Goal: Register for event/course

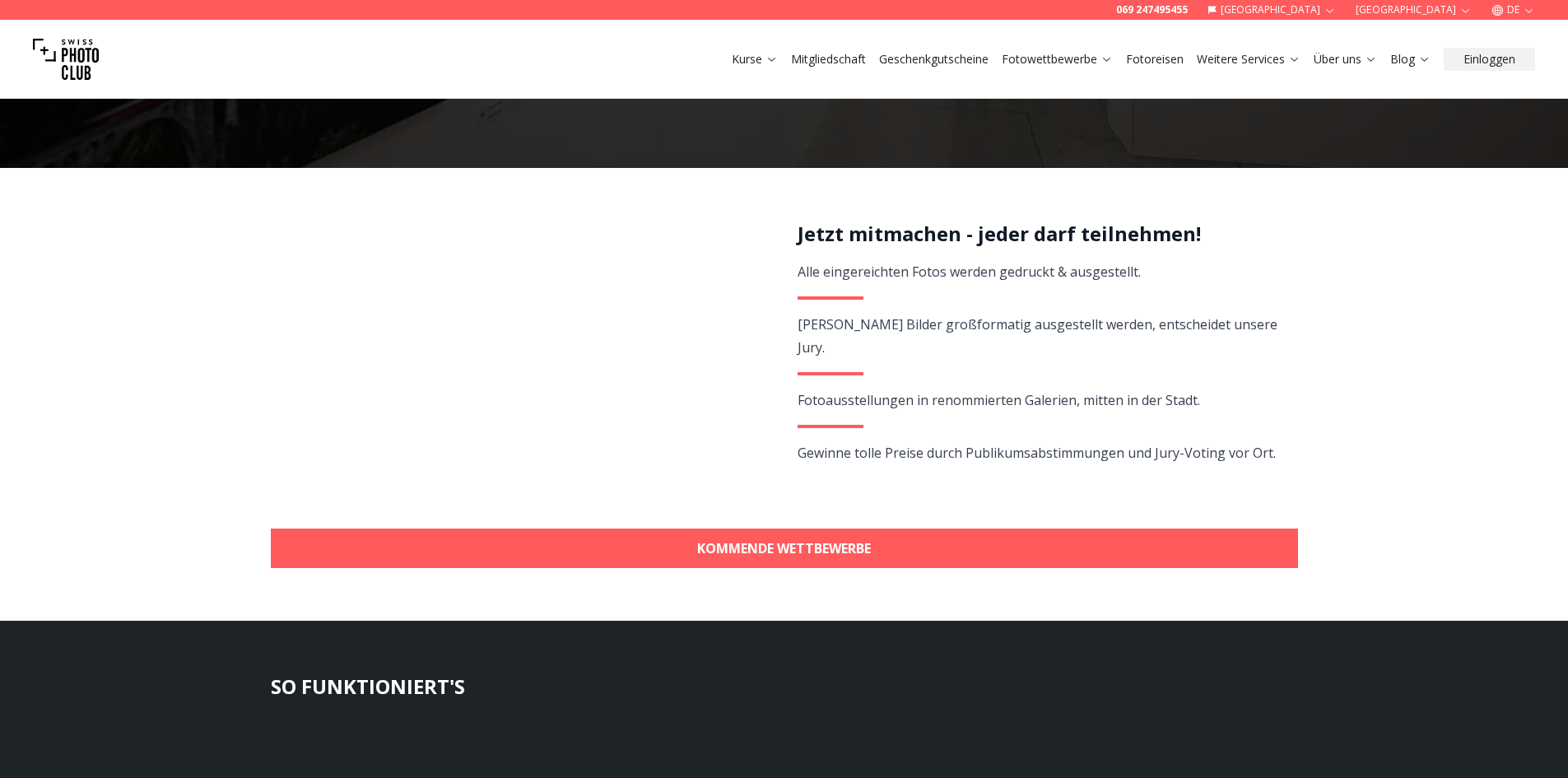
scroll to position [330, 0]
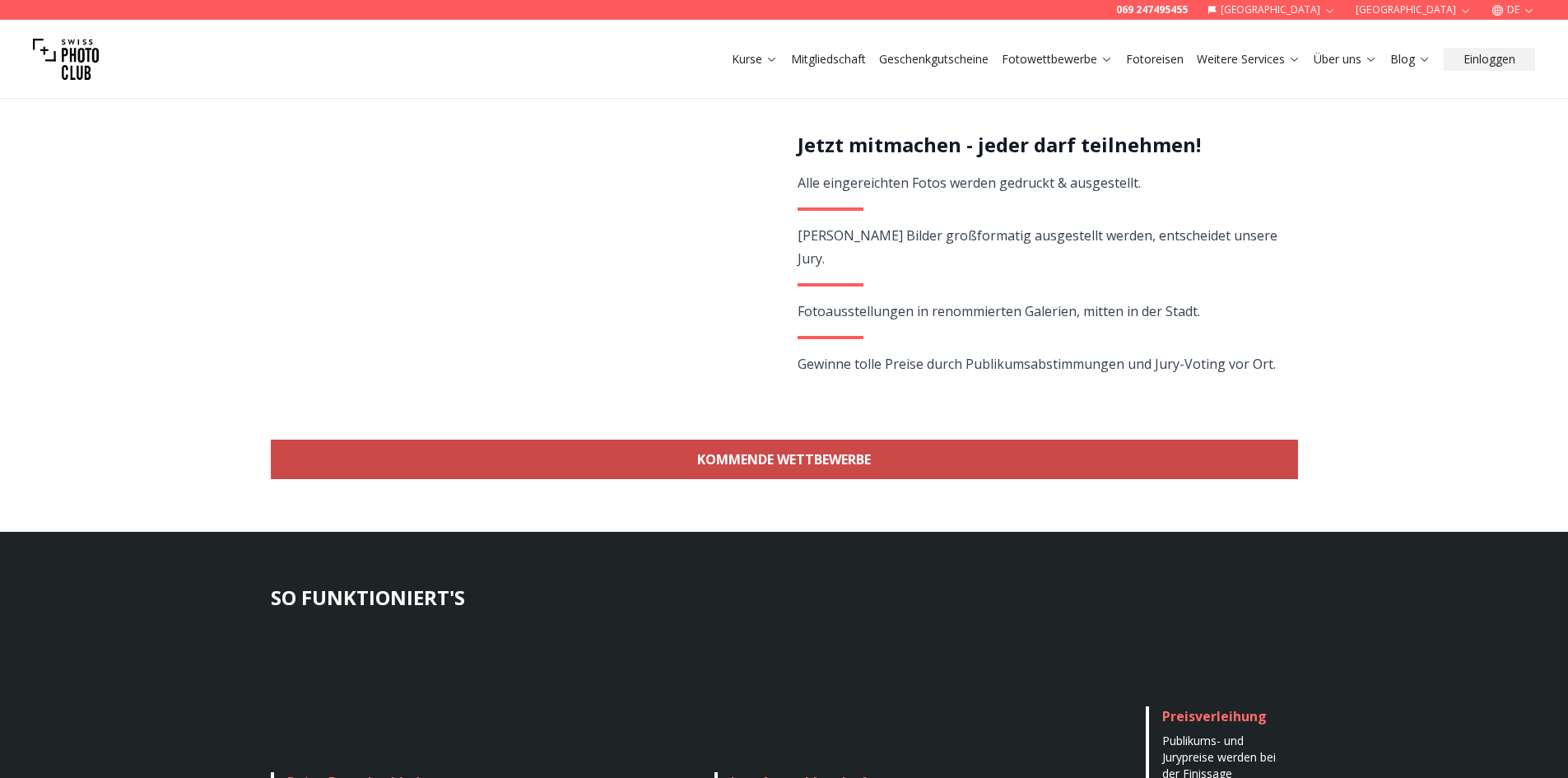
click at [1277, 450] on link "KOMMENDE WETTBEWERBE" at bounding box center [784, 459] width 1027 height 40
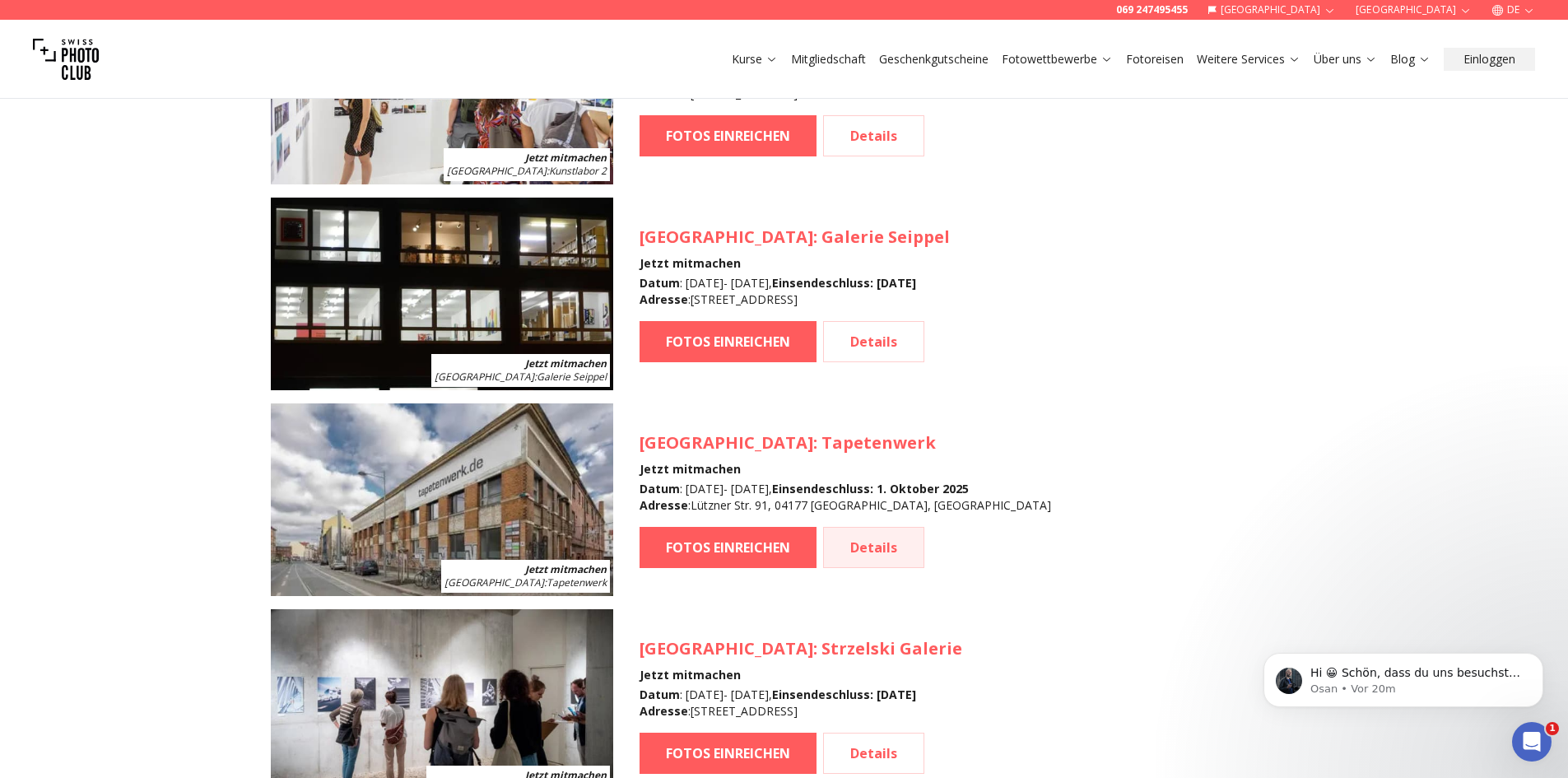
click at [862, 547] on link "Details" at bounding box center [874, 548] width 101 height 41
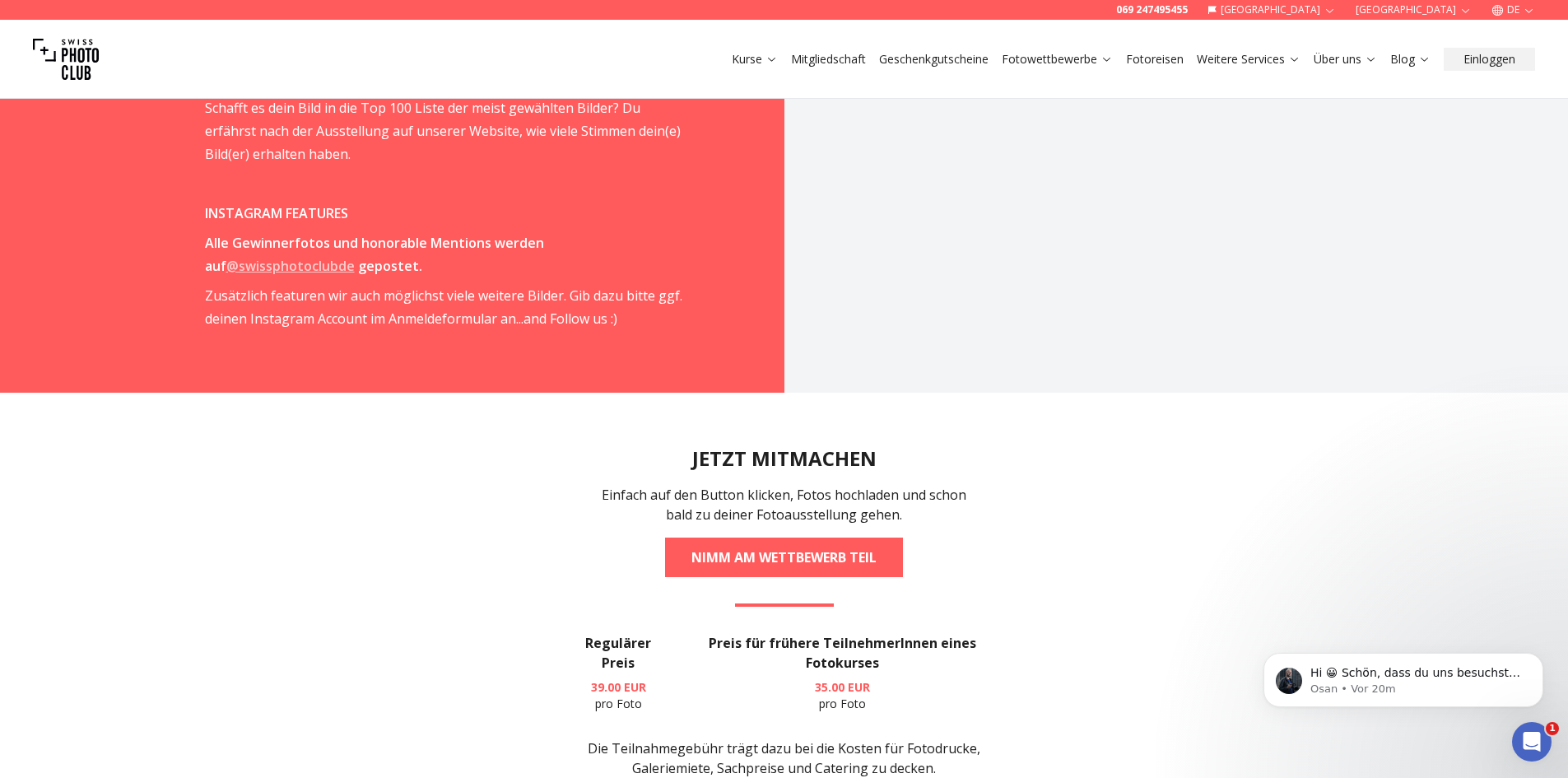
scroll to position [2635, 0]
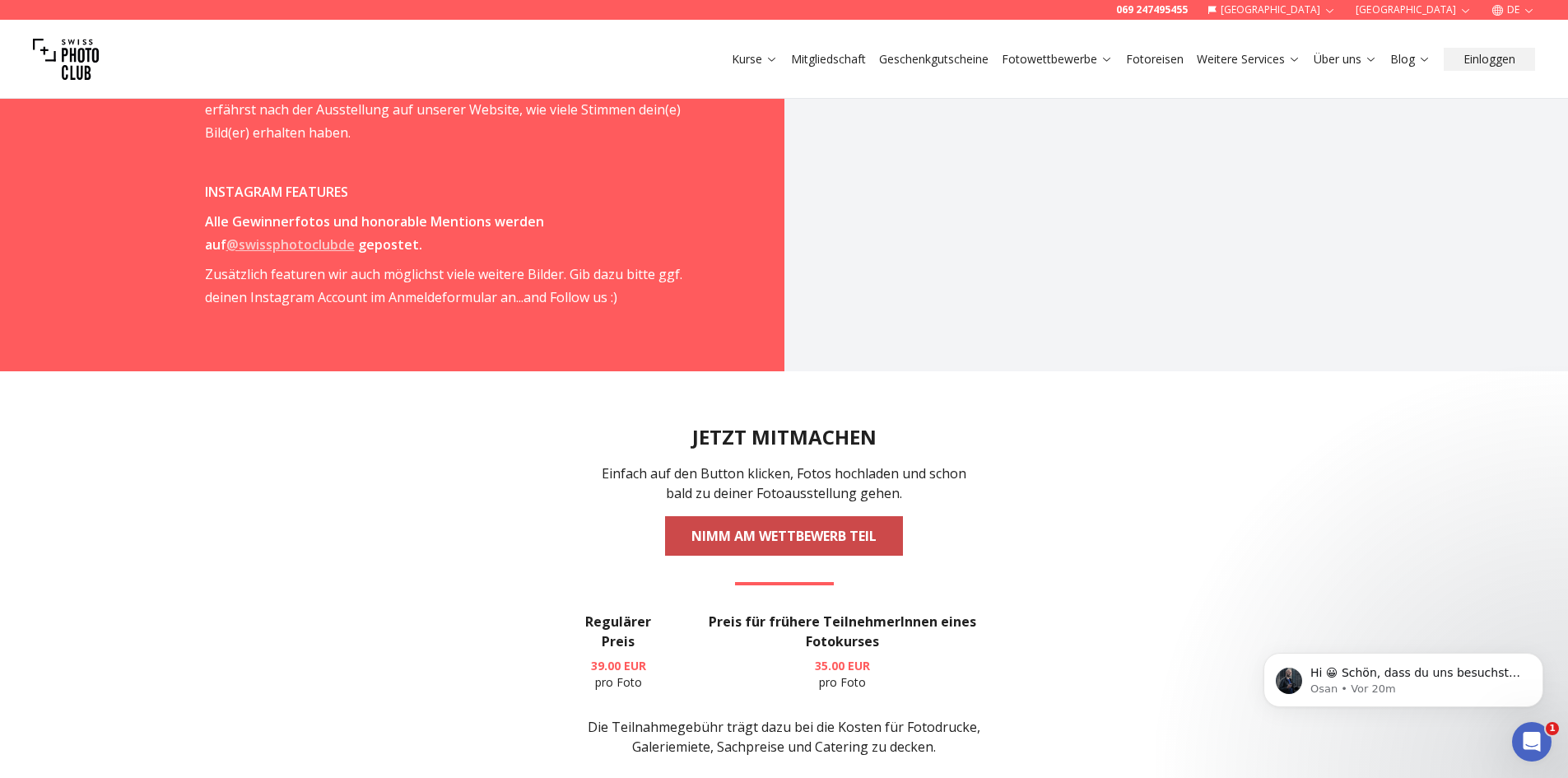
click at [834, 516] on link "NIMM AM WETTBEWERB TEIL" at bounding box center [784, 536] width 238 height 40
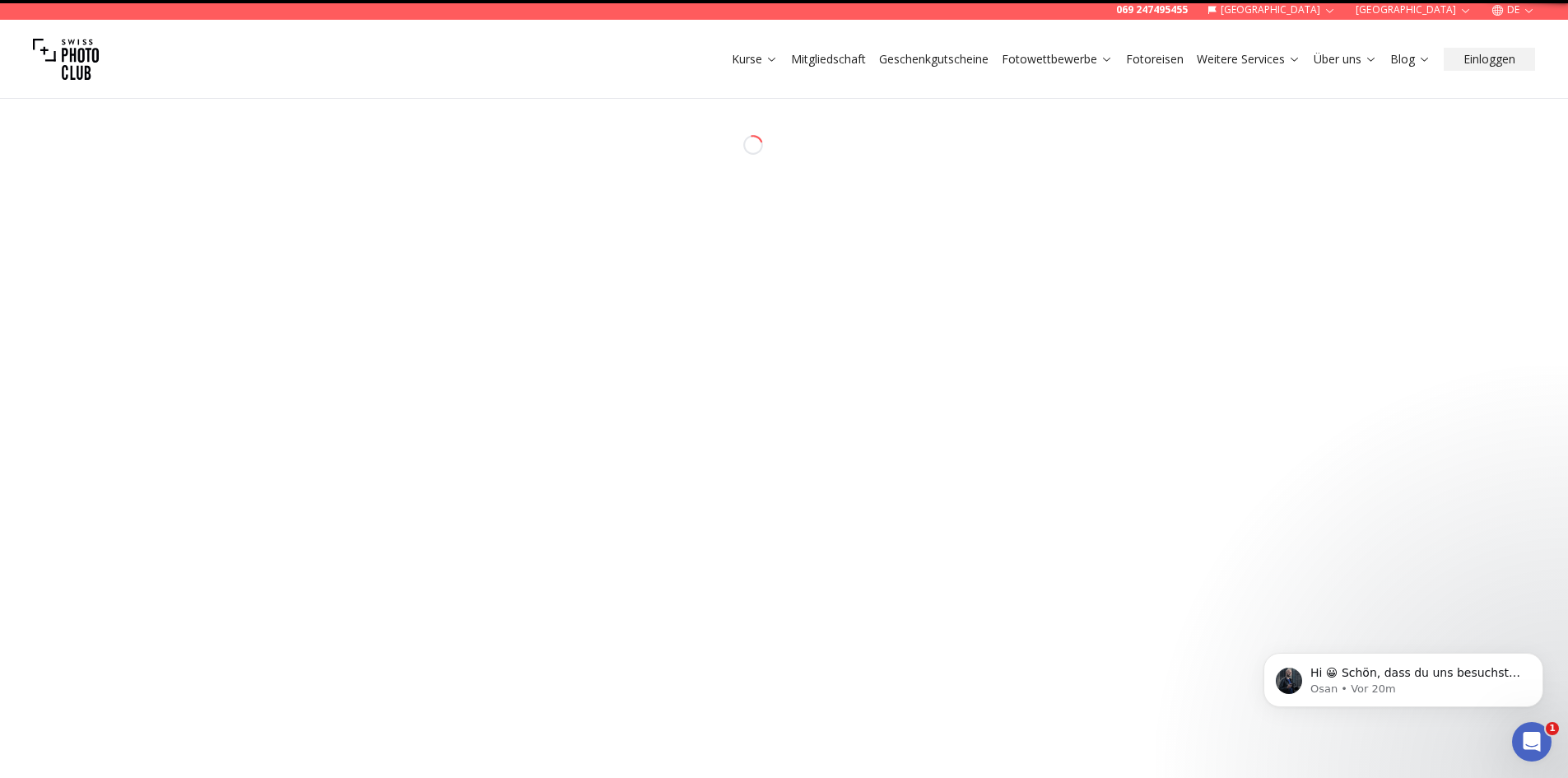
select select "*******"
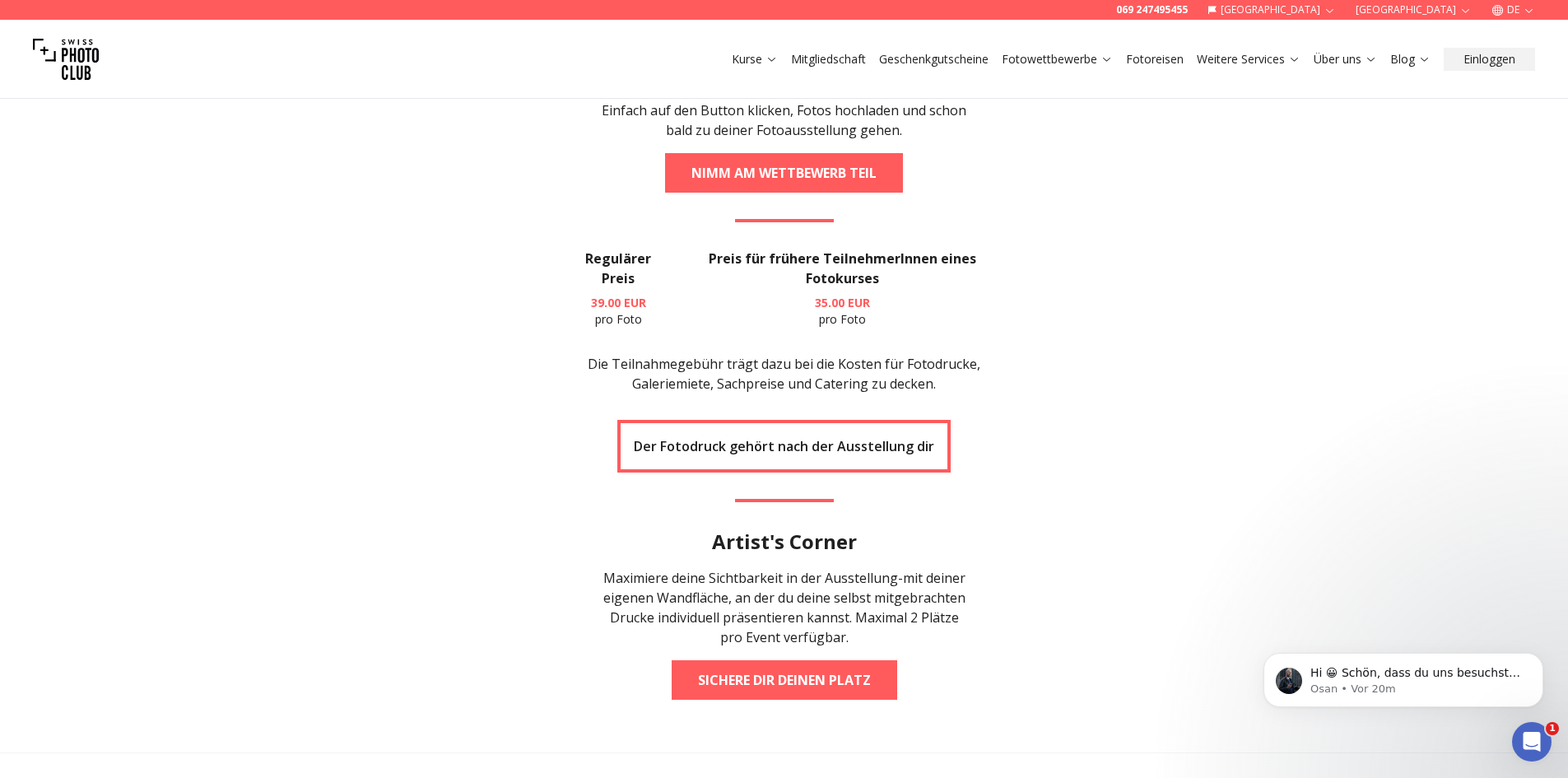
scroll to position [3293, 0]
